Goal: Task Accomplishment & Management: Use online tool/utility

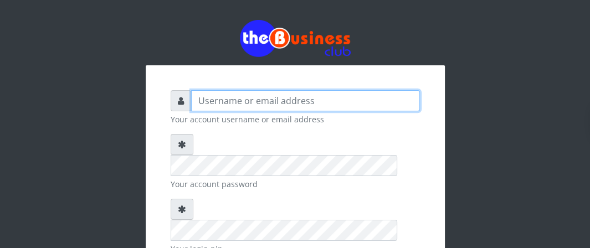
type input "Boboyen"
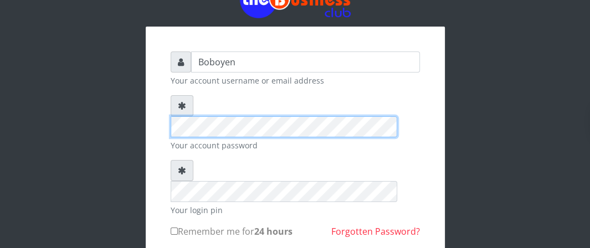
scroll to position [111, 0]
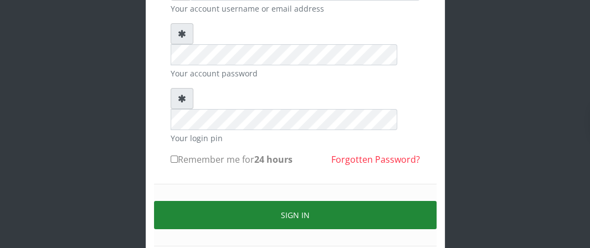
click at [262, 201] on button "Sign in" at bounding box center [295, 215] width 283 height 28
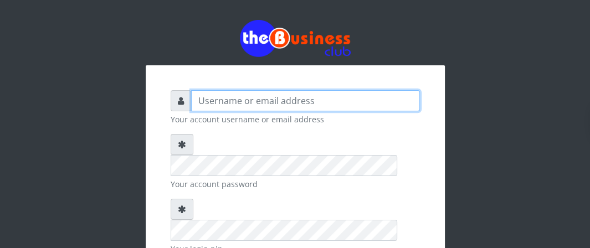
type input "Boboyen"
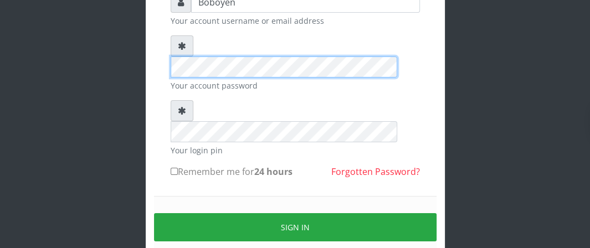
scroll to position [133, 0]
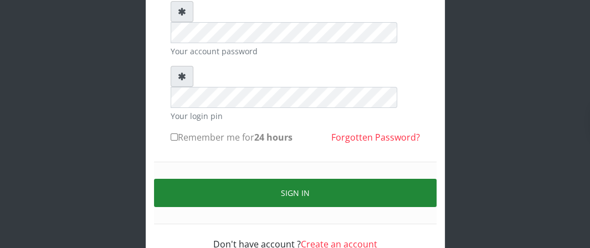
click at [285, 179] on button "Sign in" at bounding box center [295, 193] width 283 height 28
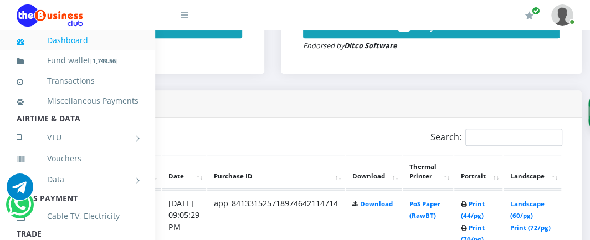
scroll to position [499, 208]
